Goal: Check status: Check status

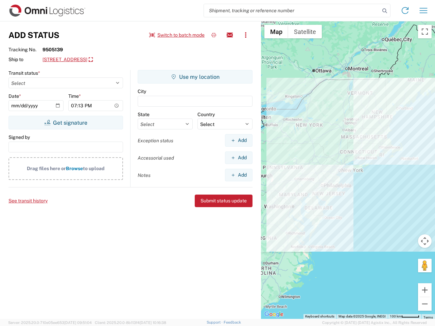
click at [292, 11] on input "search" at bounding box center [292, 10] width 176 height 13
click at [385, 11] on icon at bounding box center [385, 11] width 10 height 10
click at [405, 11] on icon at bounding box center [405, 10] width 11 height 11
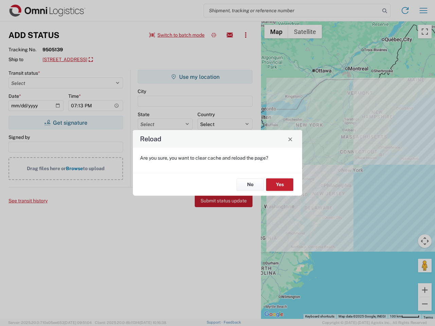
click at [177, 35] on div "Reload Are you sure, you want to clear cache and reload the page? No Yes" at bounding box center [217, 163] width 435 height 326
click at [214, 35] on div "Reload Are you sure, you want to clear cache and reload the page? No Yes" at bounding box center [217, 163] width 435 height 326
click at [230, 35] on div "Reload Are you sure, you want to clear cache and reload the page? No Yes" at bounding box center [217, 163] width 435 height 326
click at [246, 35] on div "Reload Are you sure, you want to clear cache and reload the page? No Yes" at bounding box center [217, 163] width 435 height 326
click at [94, 60] on div "Reload Are you sure, you want to clear cache and reload the page? No Yes" at bounding box center [217, 163] width 435 height 326
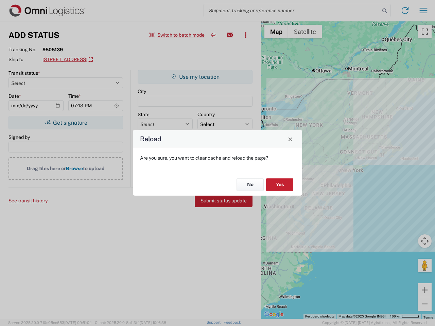
click at [66, 123] on div "Reload Are you sure, you want to clear cache and reload the page? No Yes" at bounding box center [217, 163] width 435 height 326
